Goal: Information Seeking & Learning: Learn about a topic

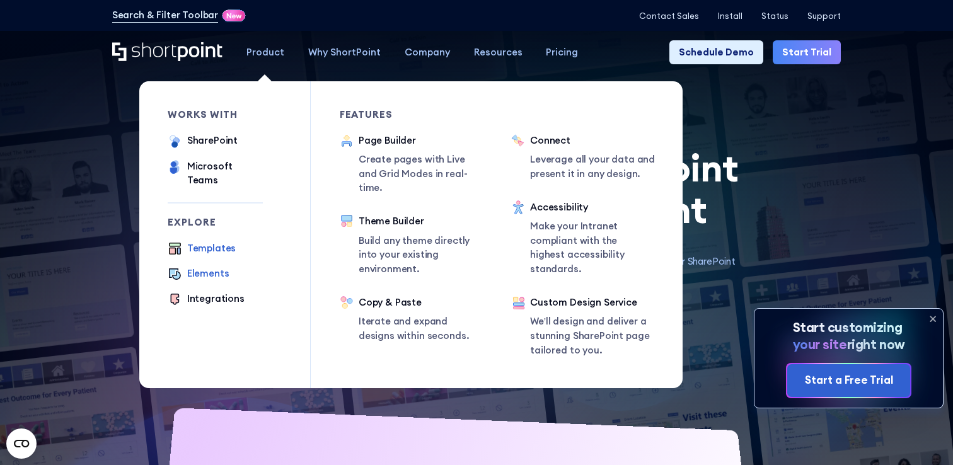
click at [217, 267] on div "Elements" at bounding box center [208, 274] width 42 height 14
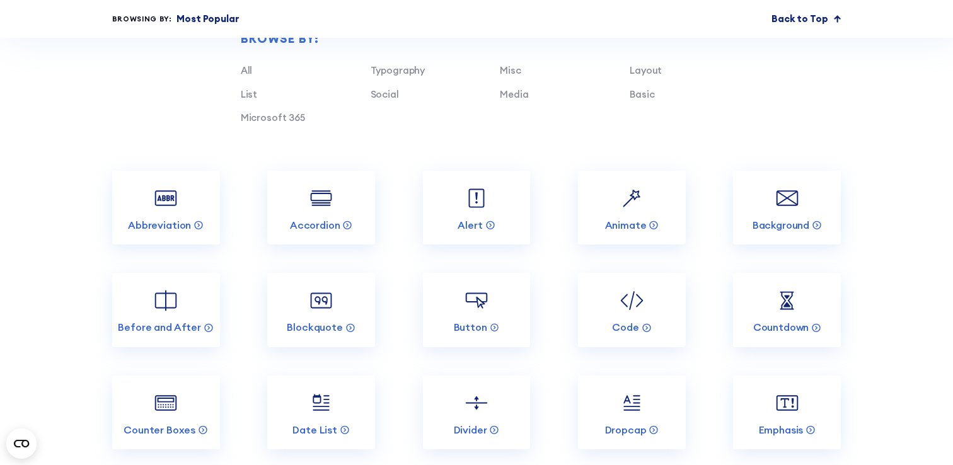
scroll to position [1149, 0]
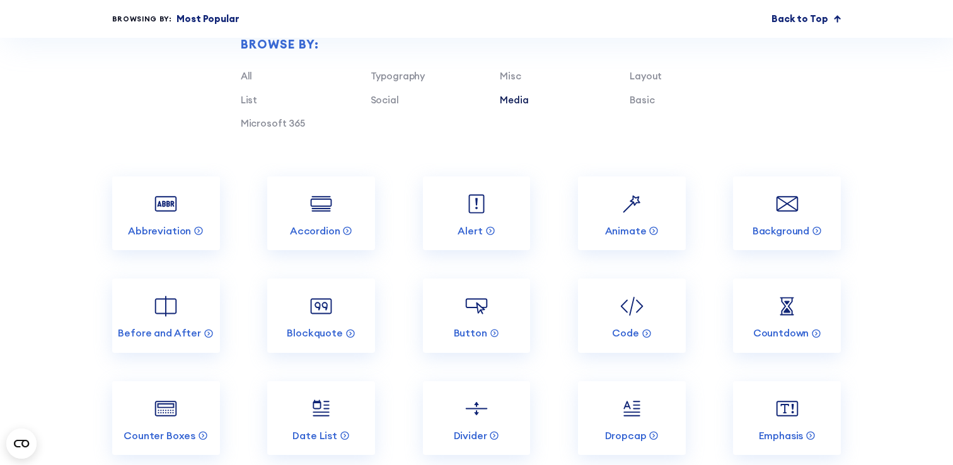
click at [518, 96] on link "Media" at bounding box center [514, 100] width 28 height 12
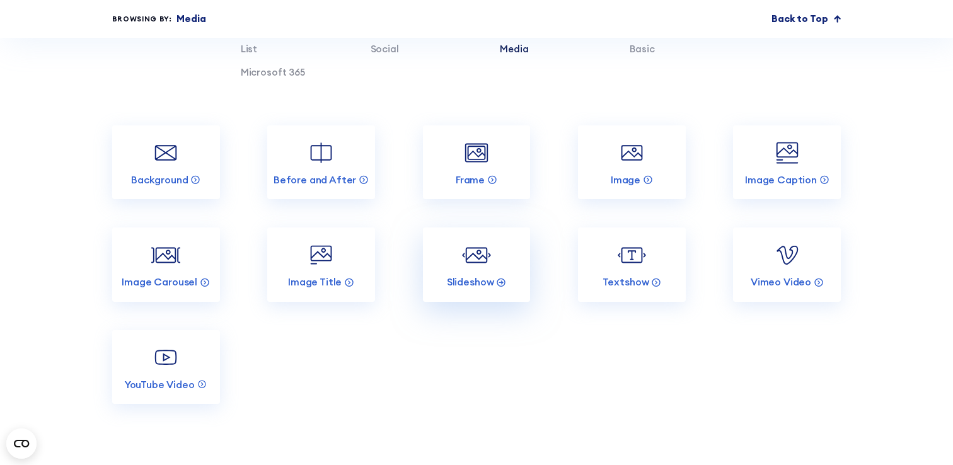
scroll to position [1205, 0]
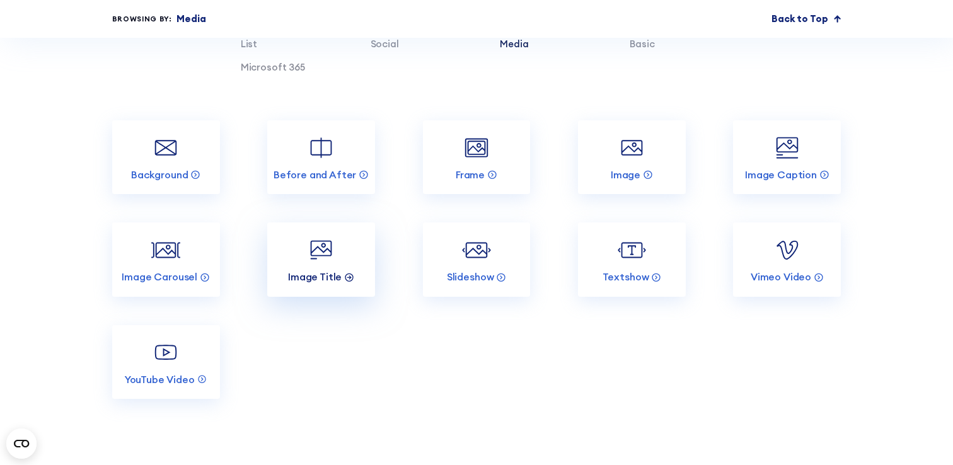
click at [347, 278] on icon at bounding box center [349, 277] width 10 height 10
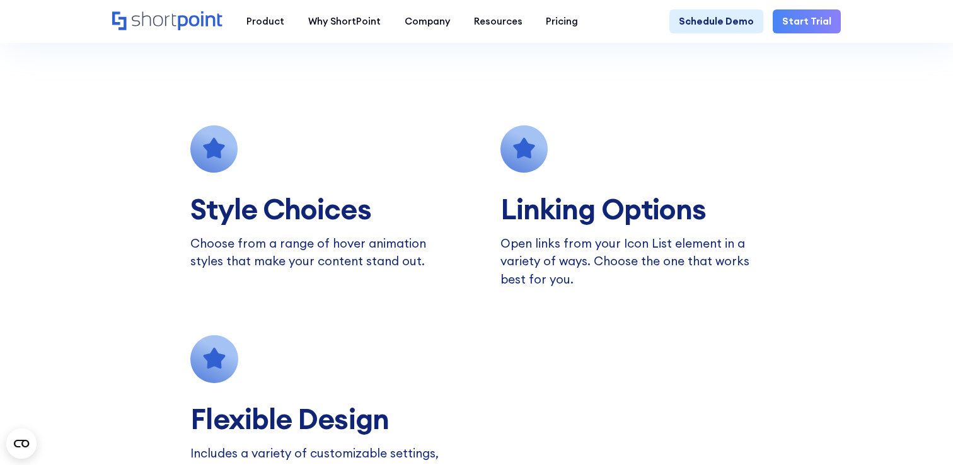
scroll to position [917, 0]
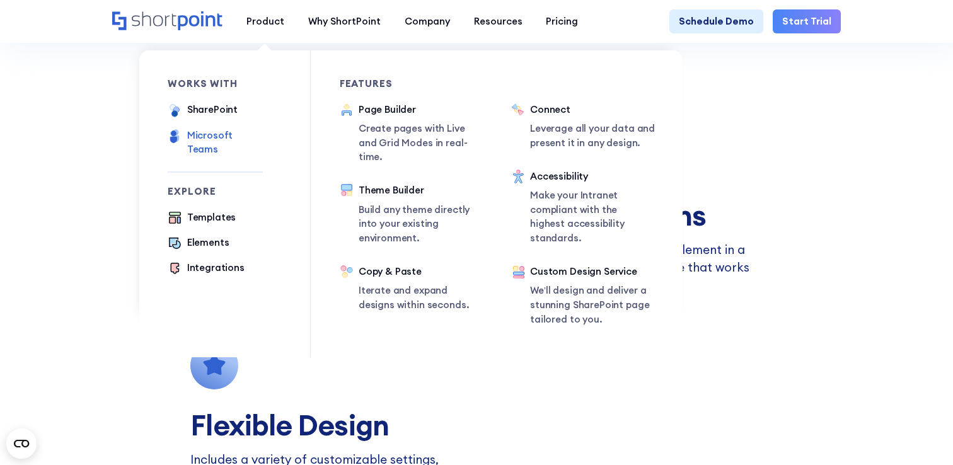
click at [243, 132] on div "Microsoft Teams" at bounding box center [225, 143] width 76 height 28
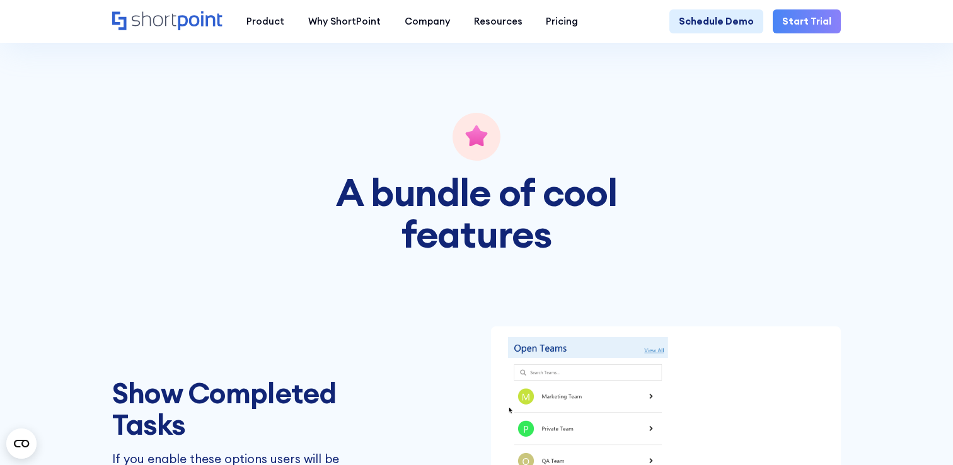
scroll to position [1480, 0]
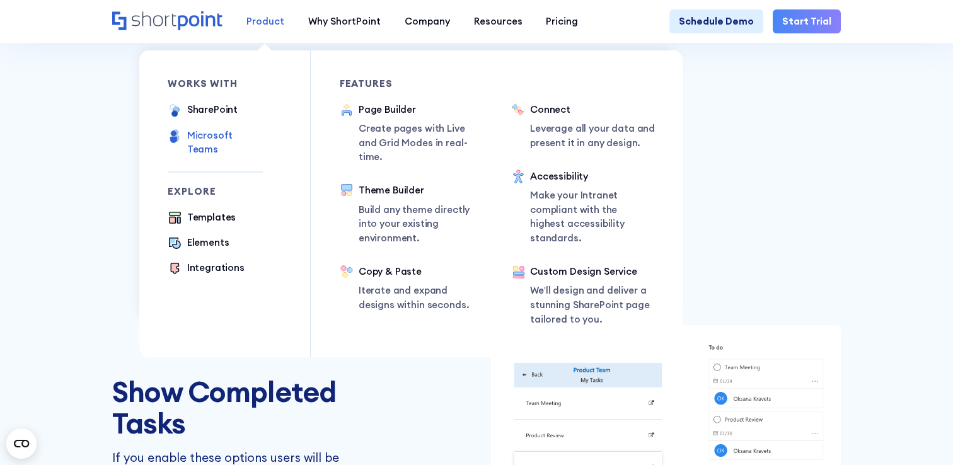
click at [260, 21] on div "Product" at bounding box center [265, 21] width 38 height 14
click at [215, 236] on div "Elements" at bounding box center [208, 243] width 42 height 14
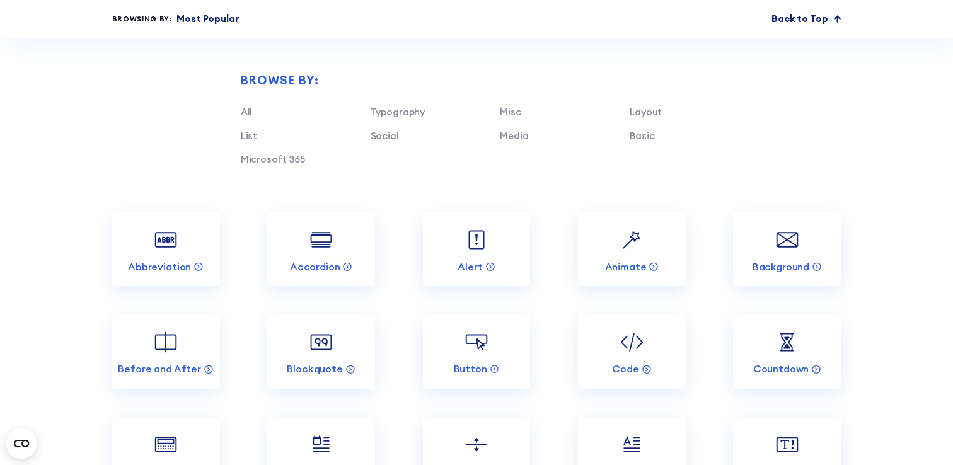
scroll to position [1129, 0]
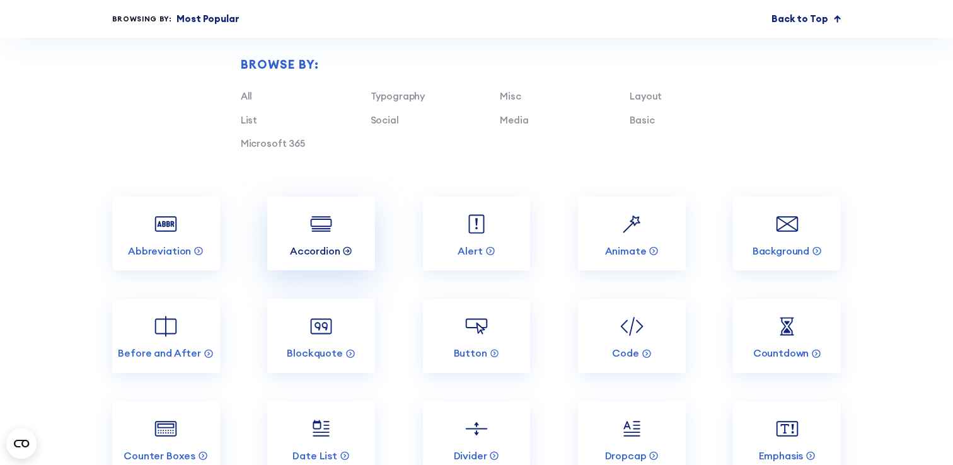
click at [347, 247] on circle at bounding box center [348, 251] width 8 height 8
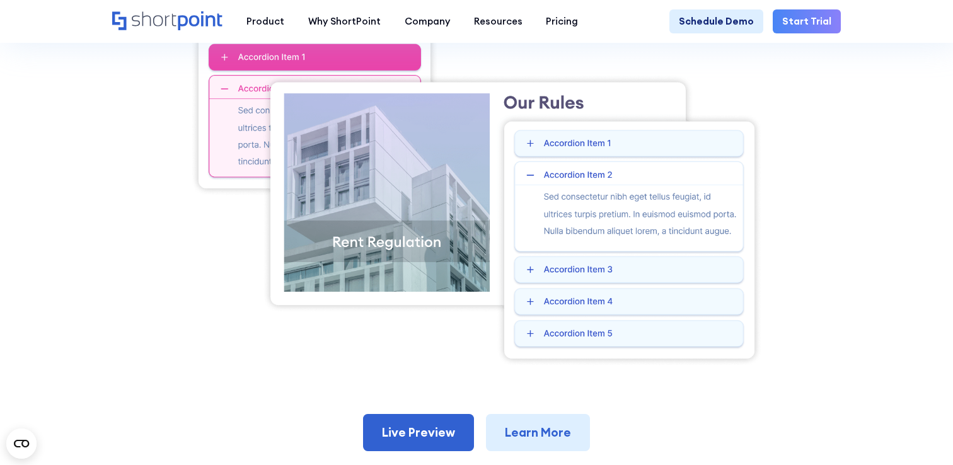
scroll to position [404, 0]
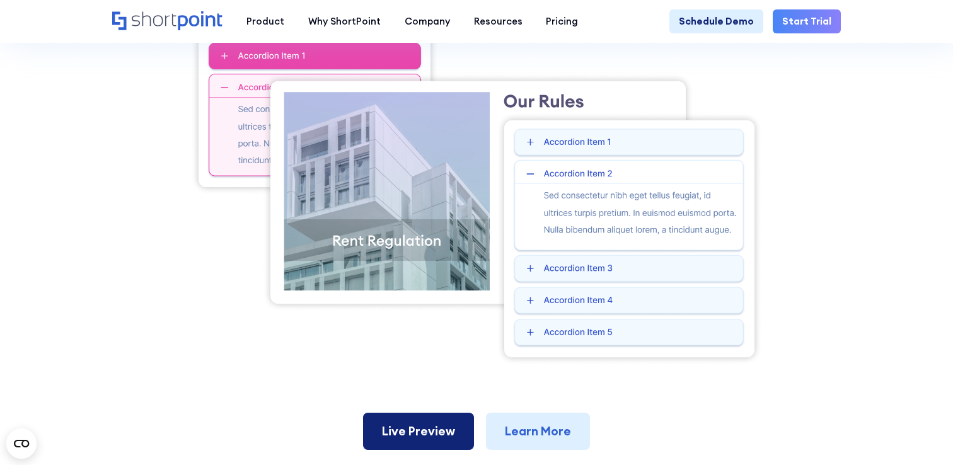
click at [442, 434] on link "Live Preview" at bounding box center [418, 431] width 111 height 37
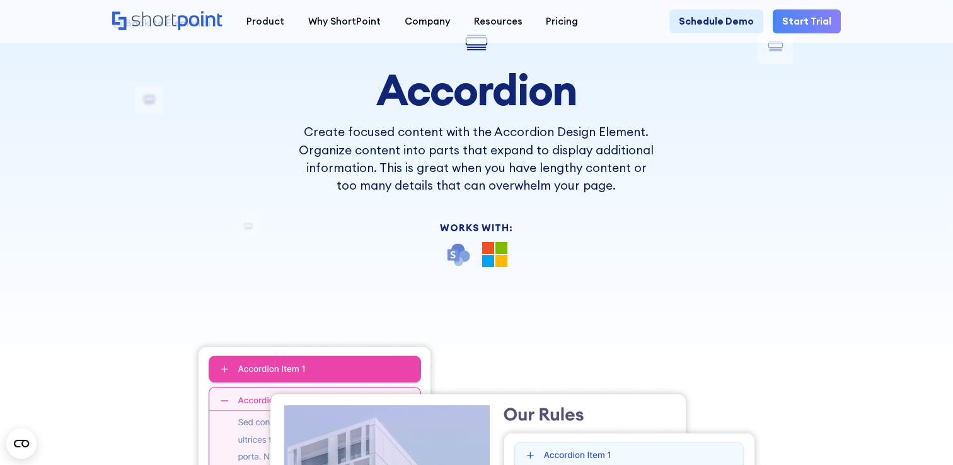
scroll to position [21, 0]
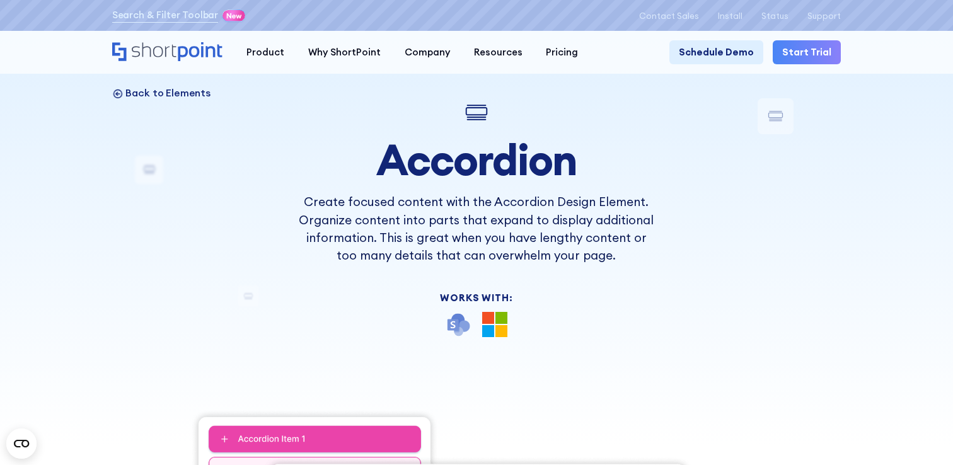
click at [140, 87] on p "Back to Elements" at bounding box center [167, 92] width 84 height 13
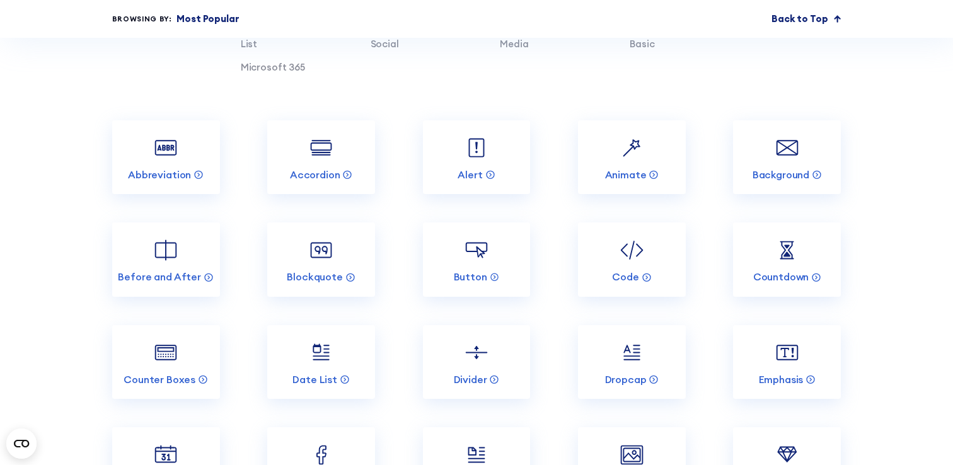
scroll to position [1238, 0]
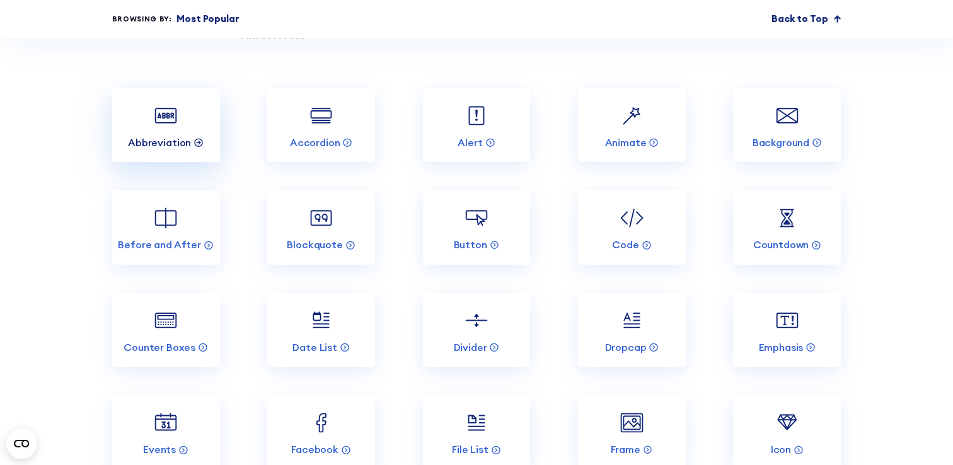
click at [196, 139] on circle at bounding box center [199, 143] width 8 height 8
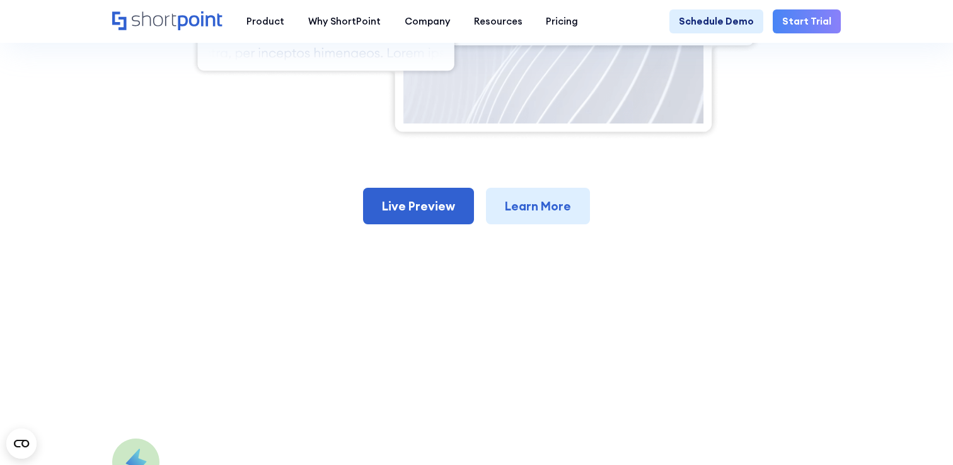
scroll to position [658, 0]
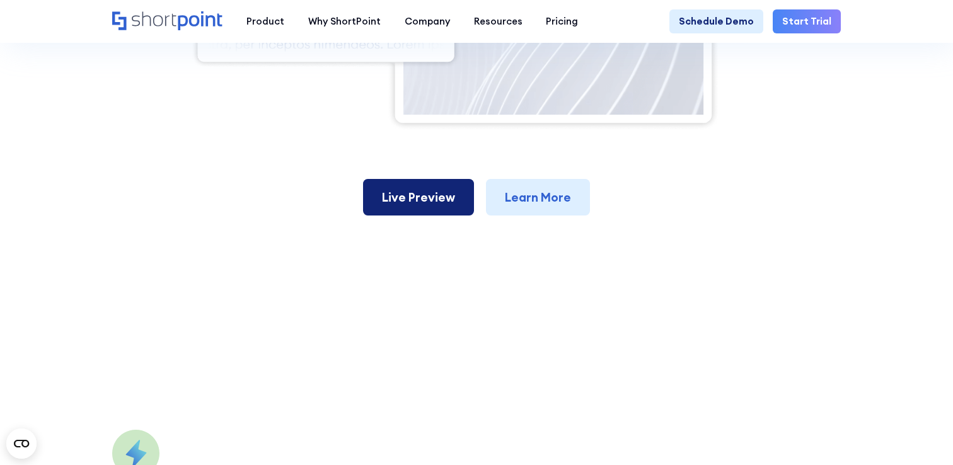
click at [461, 215] on link "Live Preview" at bounding box center [418, 197] width 111 height 37
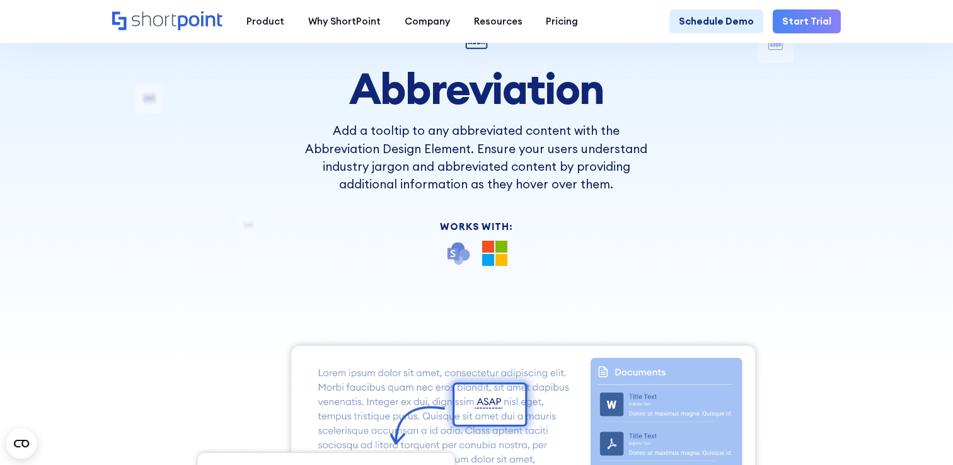
scroll to position [0, 0]
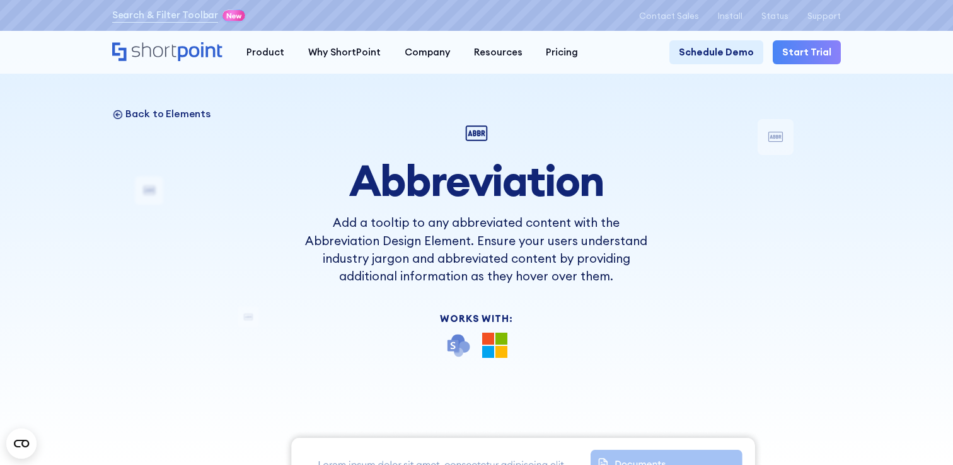
click at [166, 119] on p "Back to Elements" at bounding box center [167, 113] width 84 height 13
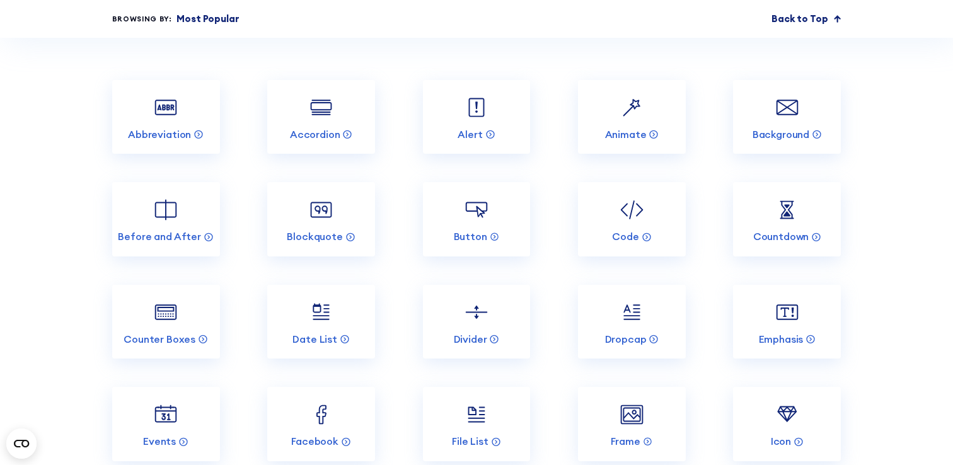
scroll to position [1256, 0]
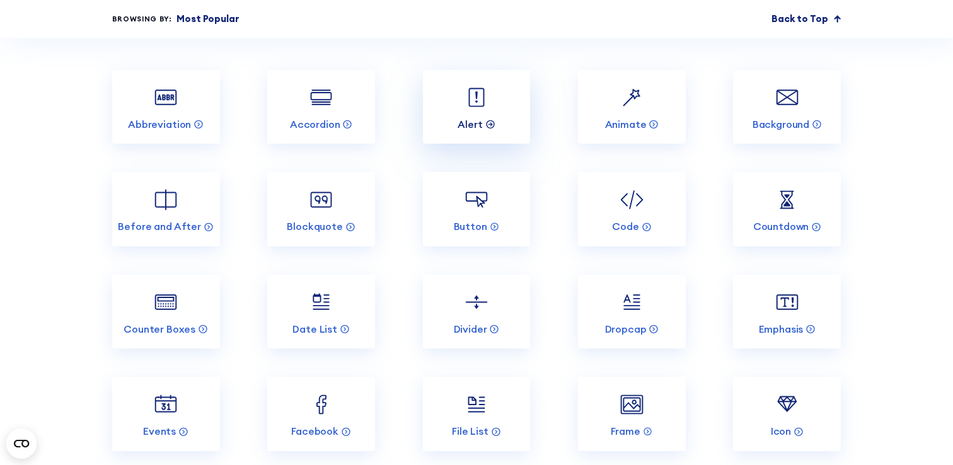
click at [490, 129] on div at bounding box center [490, 124] width 10 height 11
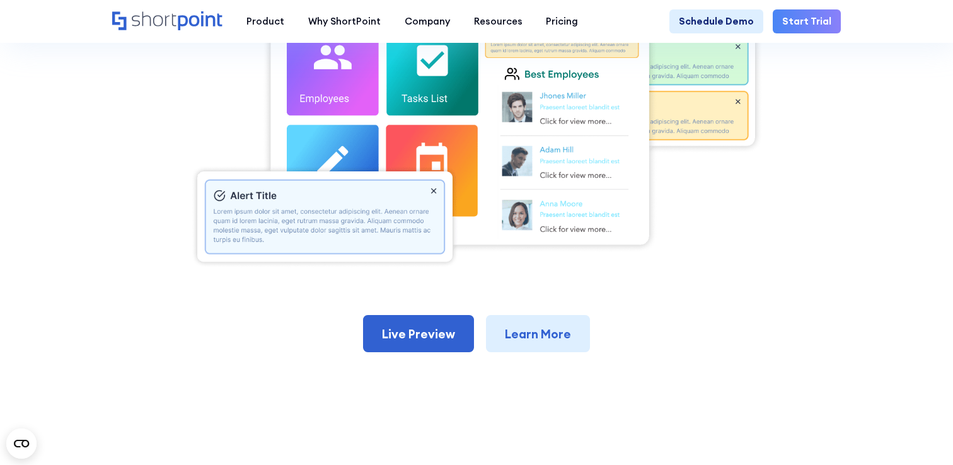
scroll to position [466, 0]
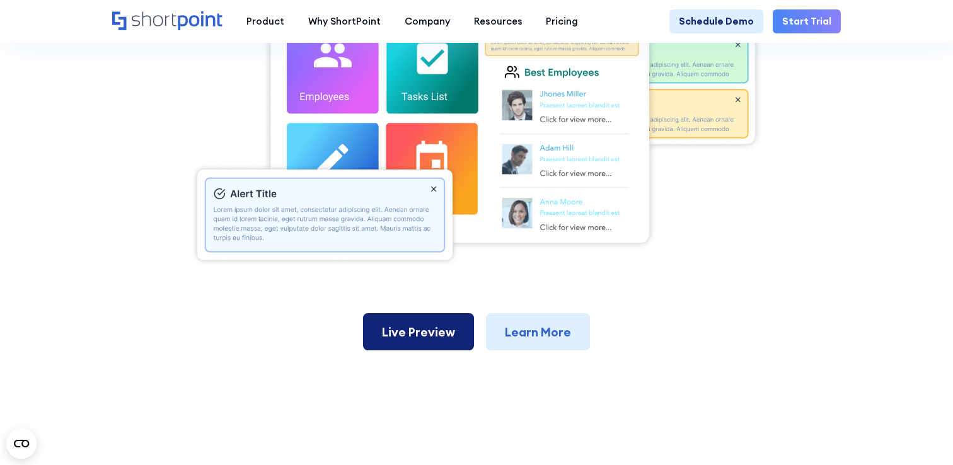
click at [424, 328] on link "Live Preview" at bounding box center [418, 331] width 111 height 37
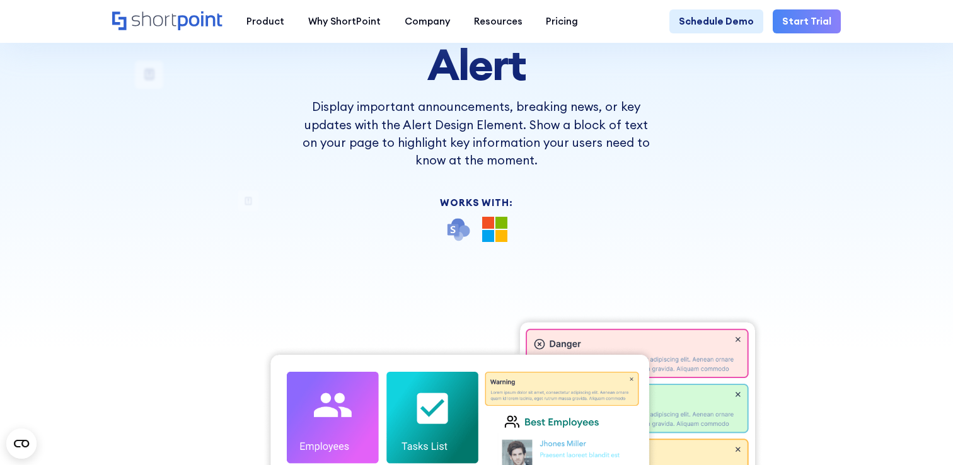
scroll to position [0, 0]
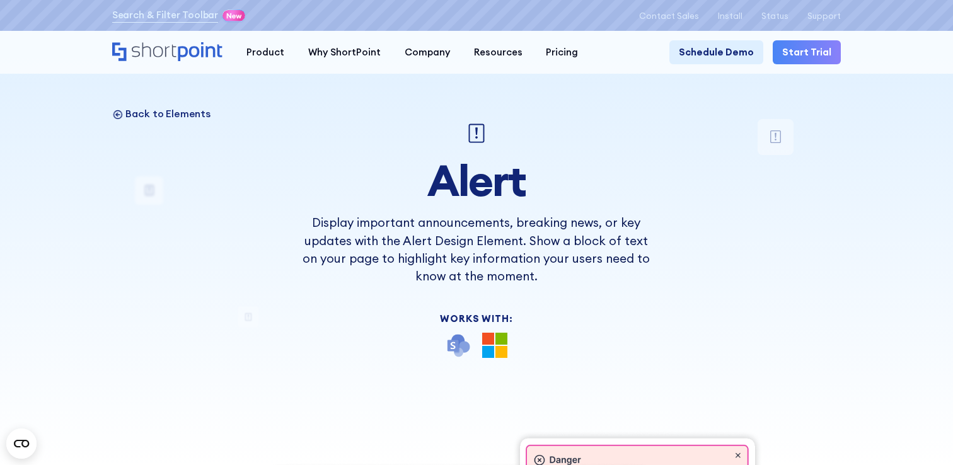
click at [191, 116] on p "Back to Elements" at bounding box center [167, 113] width 84 height 13
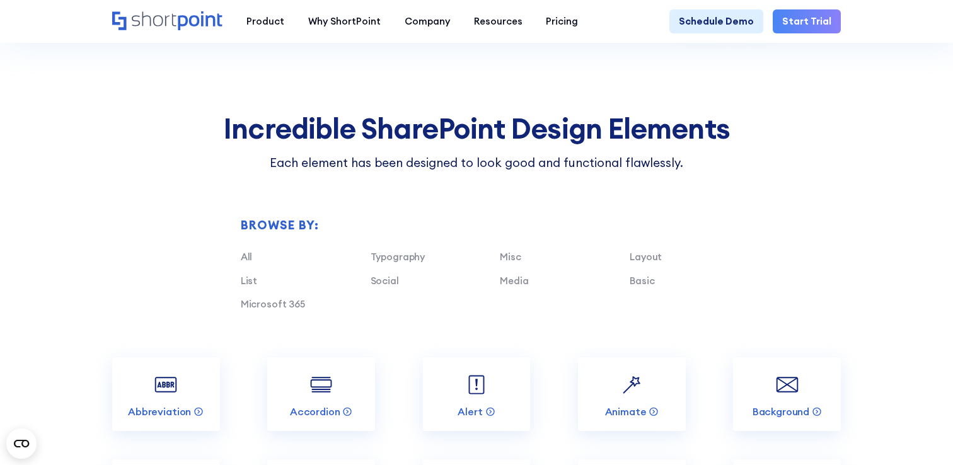
scroll to position [952, 0]
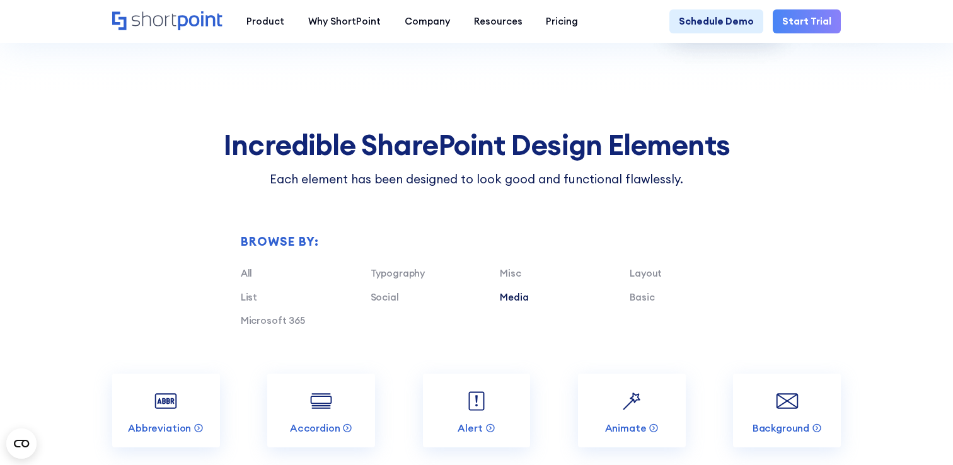
click at [516, 296] on link "Media" at bounding box center [514, 297] width 28 height 12
click at [637, 412] on img at bounding box center [632, 401] width 28 height 28
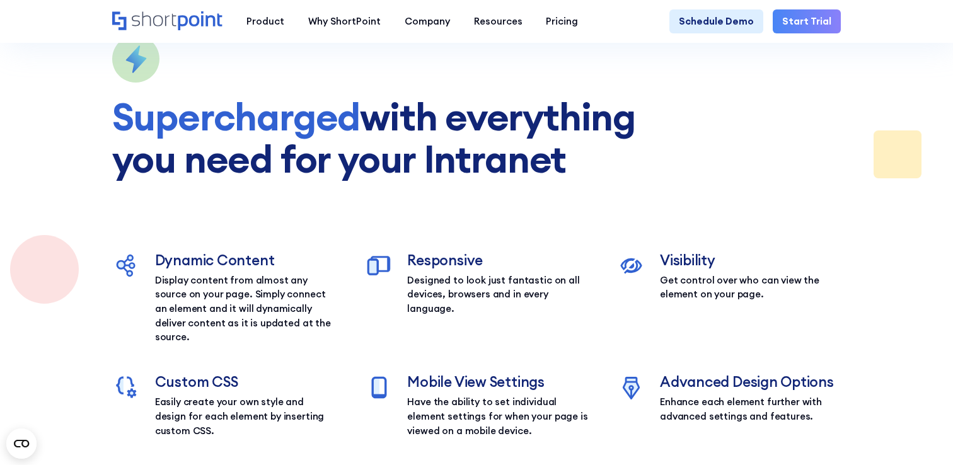
scroll to position [3179, 0]
